Goal: Task Accomplishment & Management: Use online tool/utility

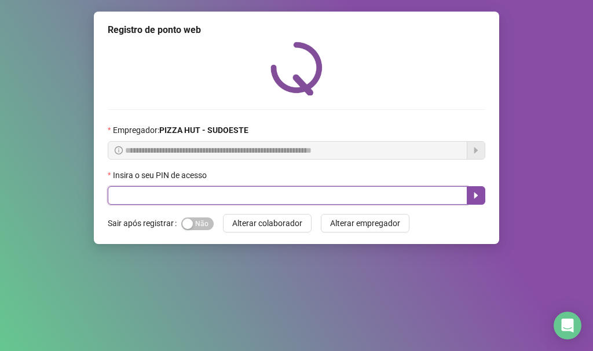
click at [195, 191] on input "text" at bounding box center [288, 195] width 360 height 19
type input "*****"
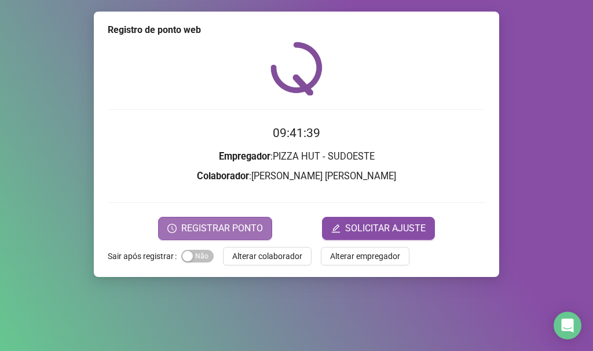
click at [181, 222] on button "REGISTRAR PONTO" at bounding box center [215, 228] width 114 height 23
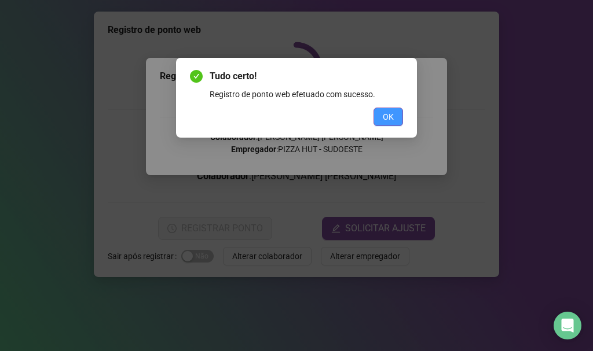
click at [382, 120] on button "OK" at bounding box center [388, 117] width 30 height 19
